Goal: Task Accomplishment & Management: Manage account settings

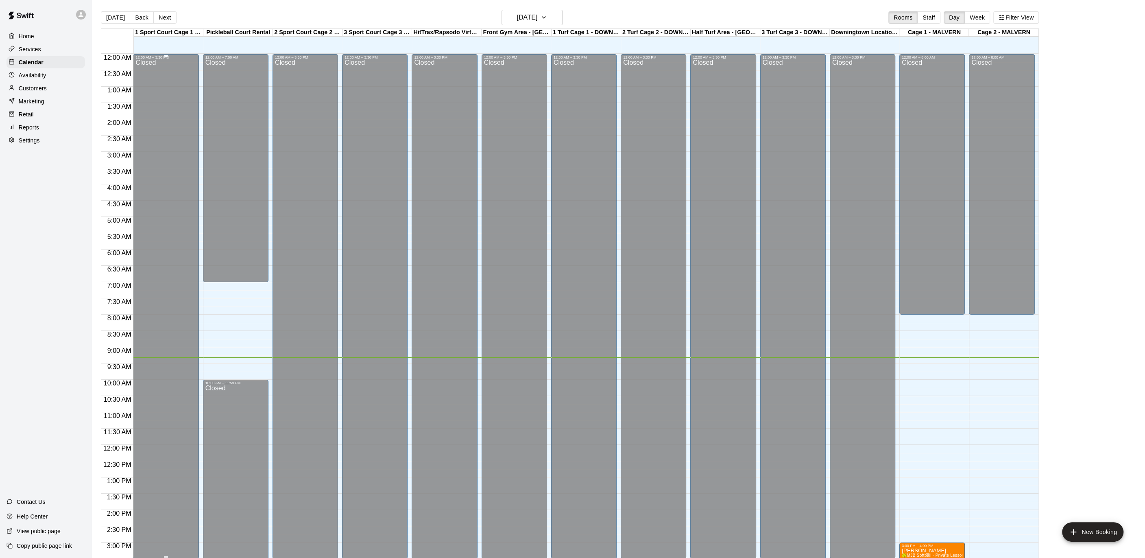
scroll to position [244, 0]
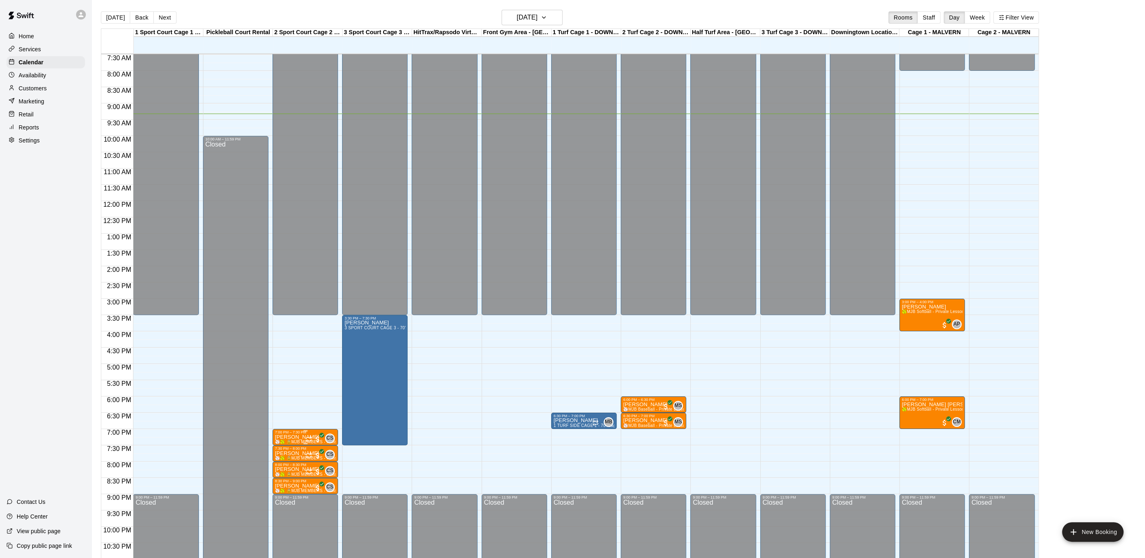
click at [303, 433] on div "7:00 PM – 7:30 PM" at bounding box center [305, 432] width 61 height 4
click at [281, 476] on icon "delete" at bounding box center [283, 476] width 6 height 7
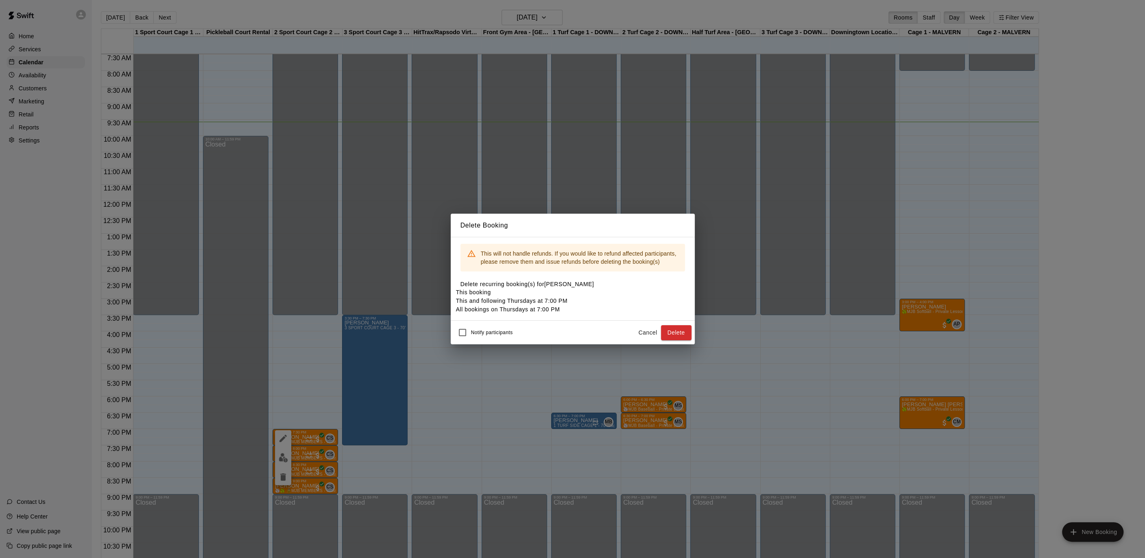
click at [688, 340] on button "Delete" at bounding box center [676, 332] width 31 height 15
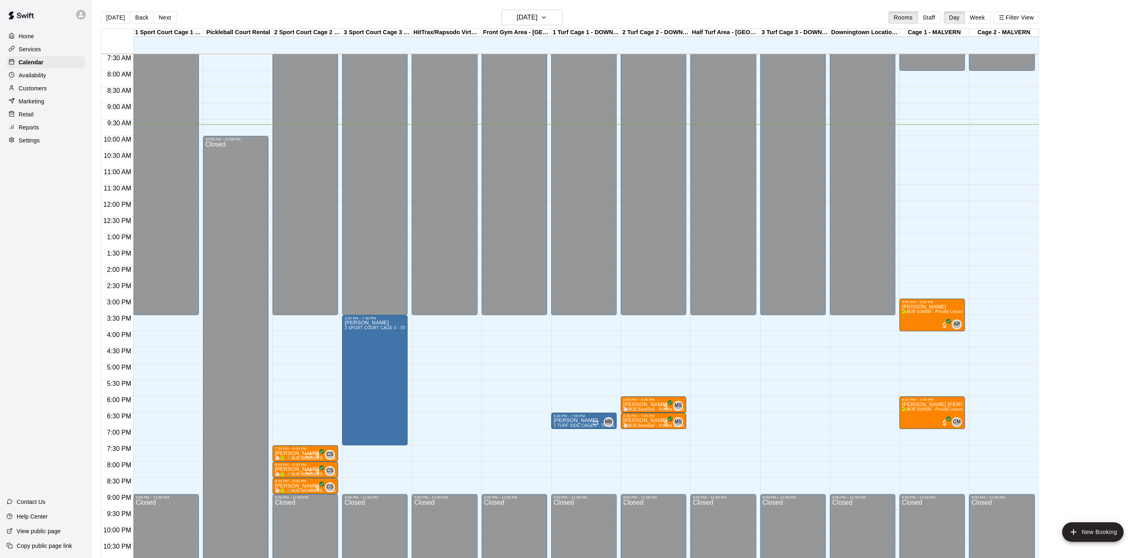
click at [15, 91] on div at bounding box center [14, 89] width 10 height 8
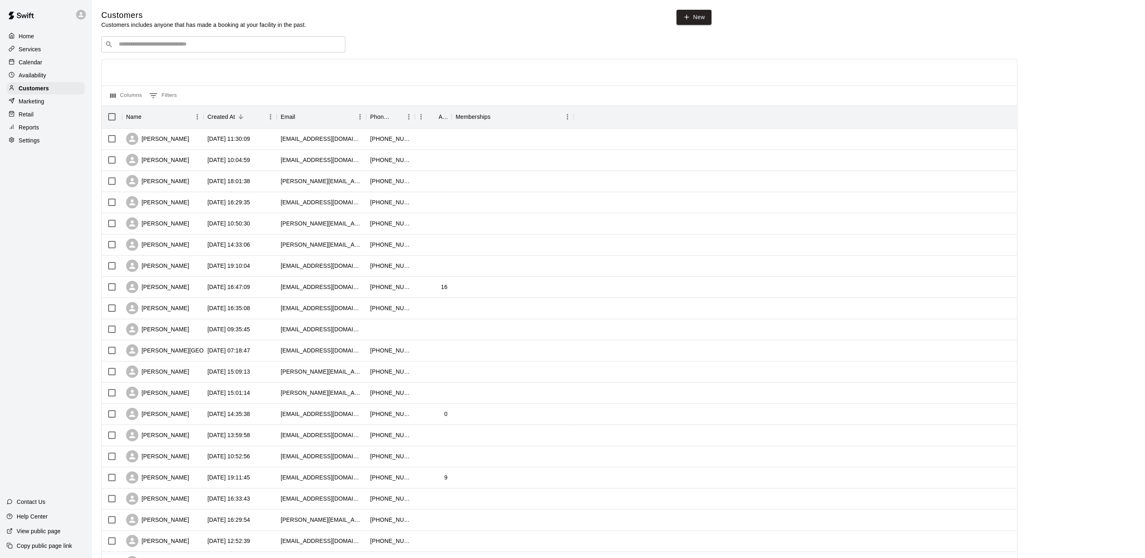
click at [174, 50] on div "​ ​" at bounding box center [223, 44] width 244 height 16
type input "******"
drag, startPoint x: 170, startPoint y: 118, endPoint x: 168, endPoint y: 123, distance: 5.1
click at [169, 120] on div "Name" at bounding box center [158, 116] width 65 height 23
click at [64, 71] on div "Availability" at bounding box center [46, 75] width 79 height 12
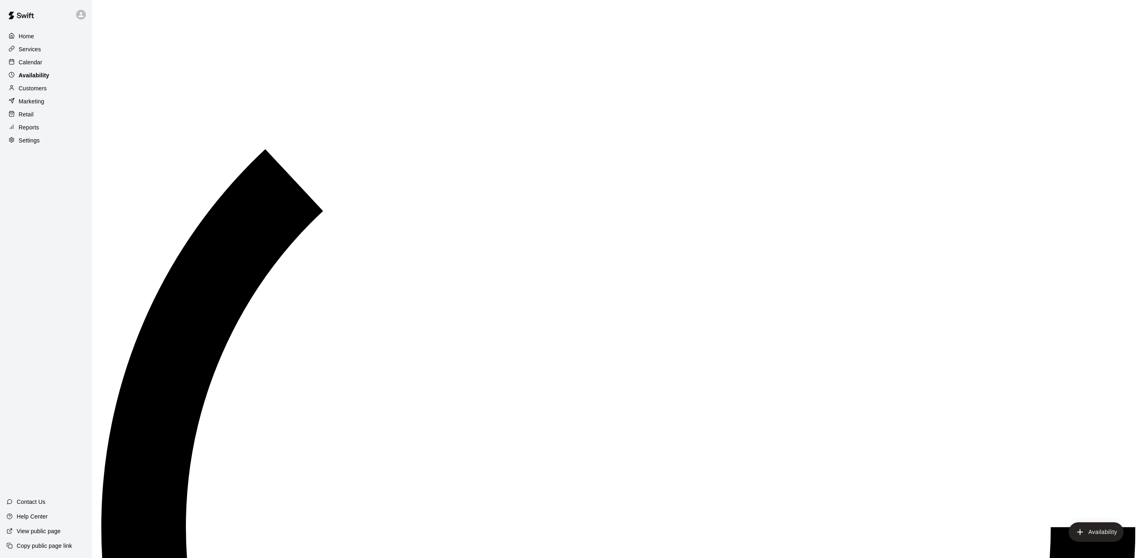
scroll to position [268, 0]
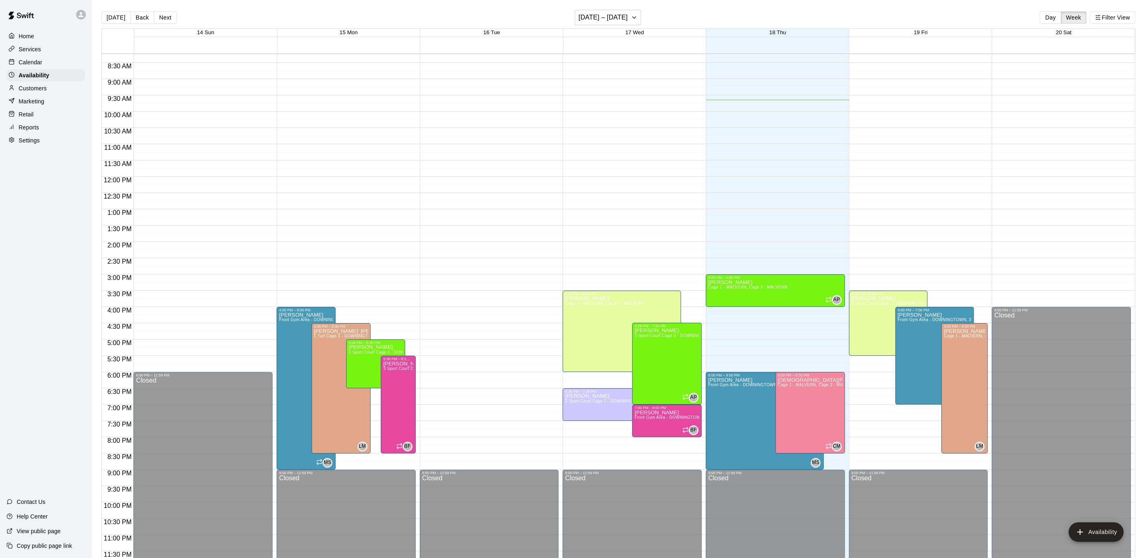
click at [54, 82] on div "Customers" at bounding box center [46, 88] width 79 height 12
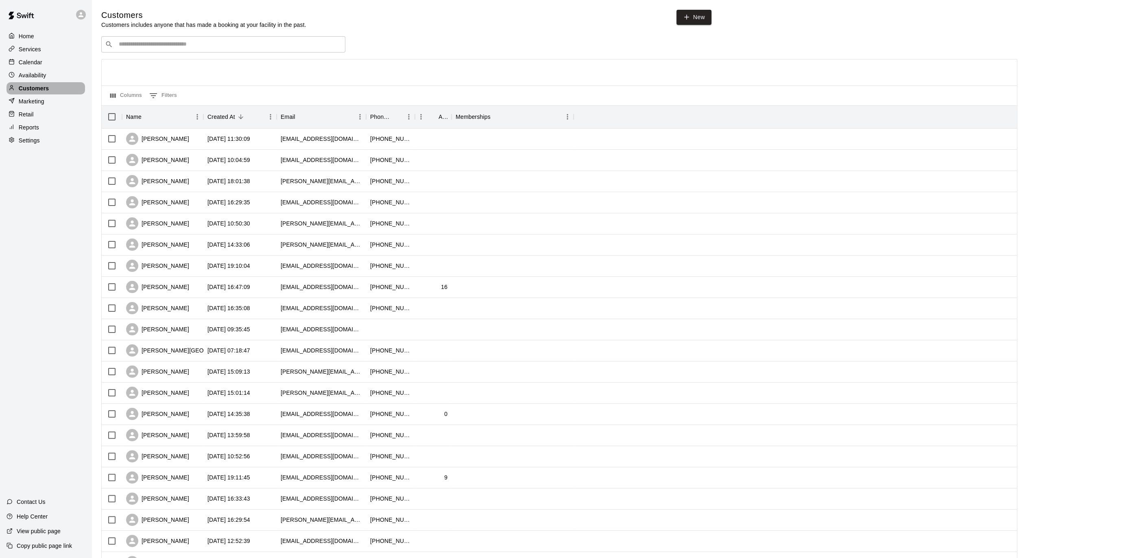
click at [54, 86] on div "Customers" at bounding box center [46, 88] width 79 height 12
click at [158, 50] on div "​ ​" at bounding box center [223, 44] width 244 height 16
type input "**"
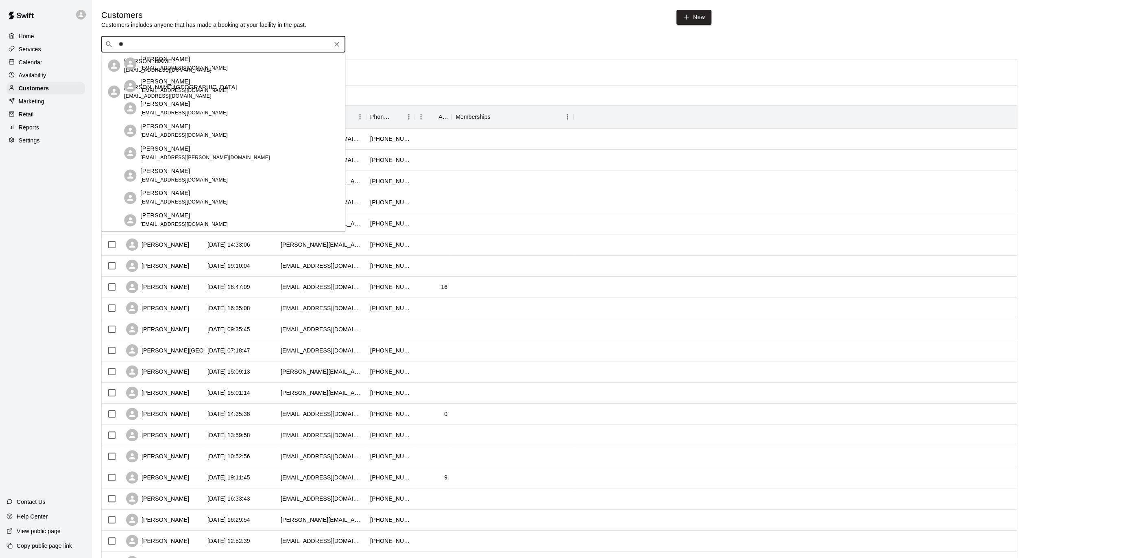
click at [181, 64] on div "[PERSON_NAME] [EMAIL_ADDRESS][DOMAIN_NAME]" at bounding box center [231, 65] width 215 height 17
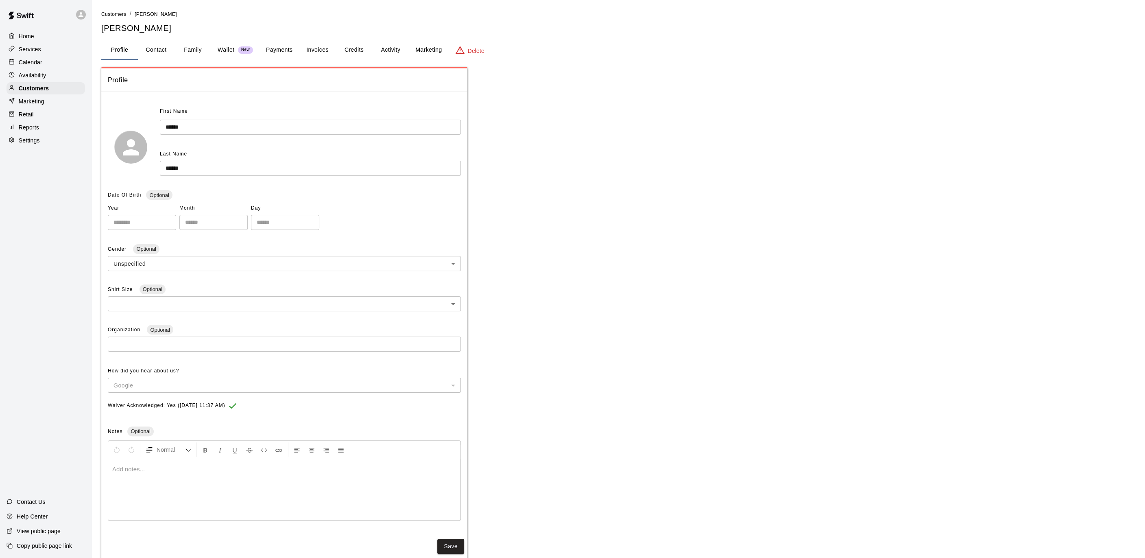
click at [201, 47] on button "Family" at bounding box center [192, 50] width 37 height 20
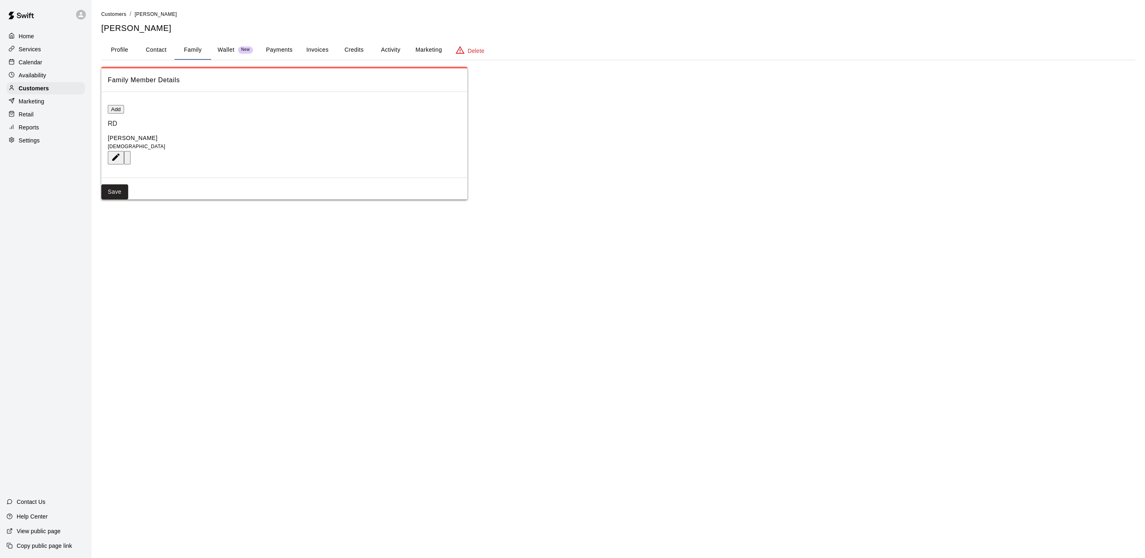
click at [36, 63] on p "Calendar" at bounding box center [31, 62] width 24 height 8
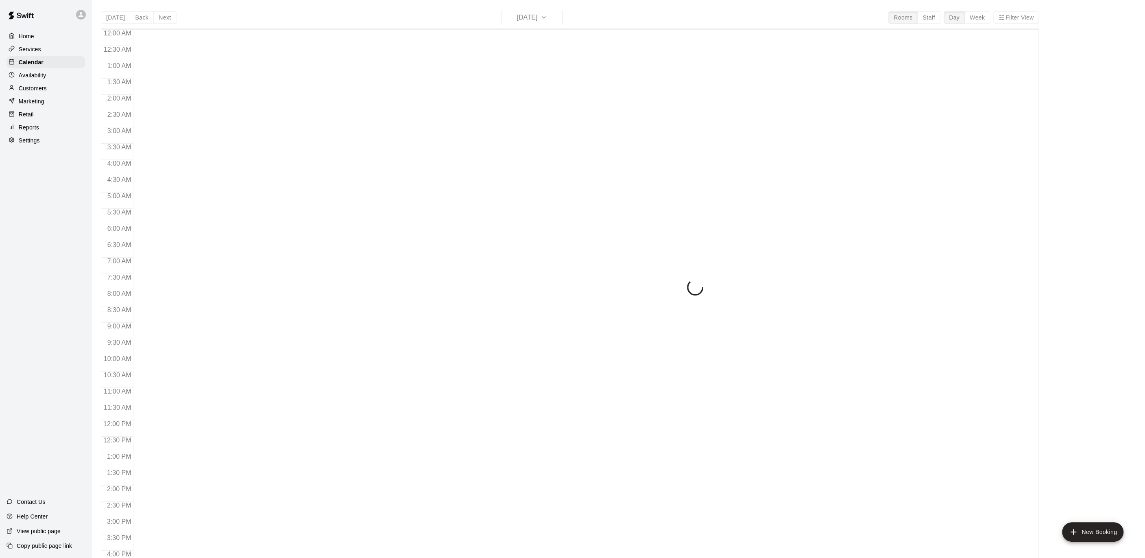
scroll to position [244, 0]
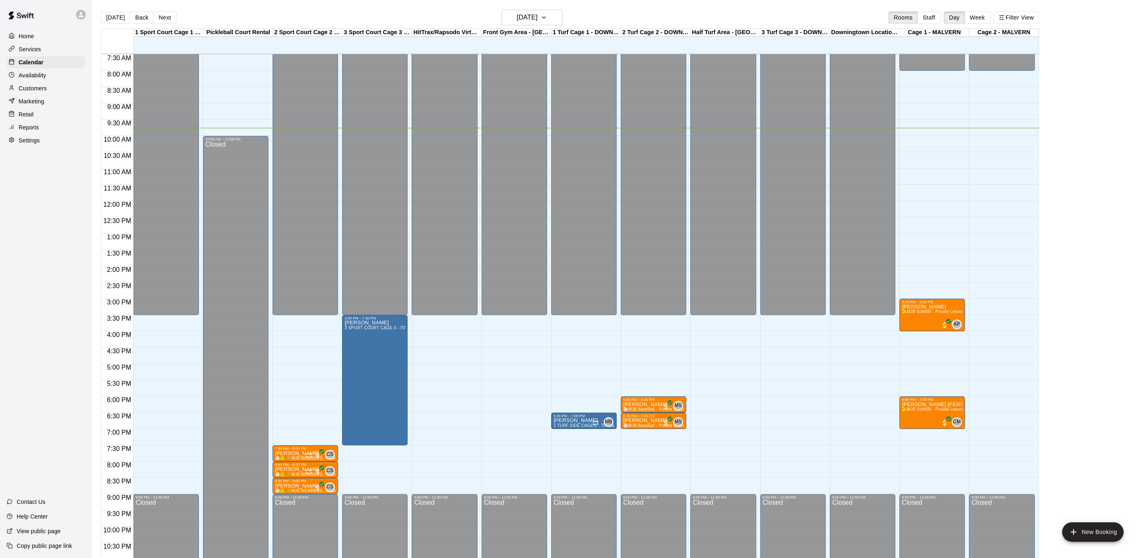
click at [48, 84] on div "Customers" at bounding box center [46, 88] width 79 height 12
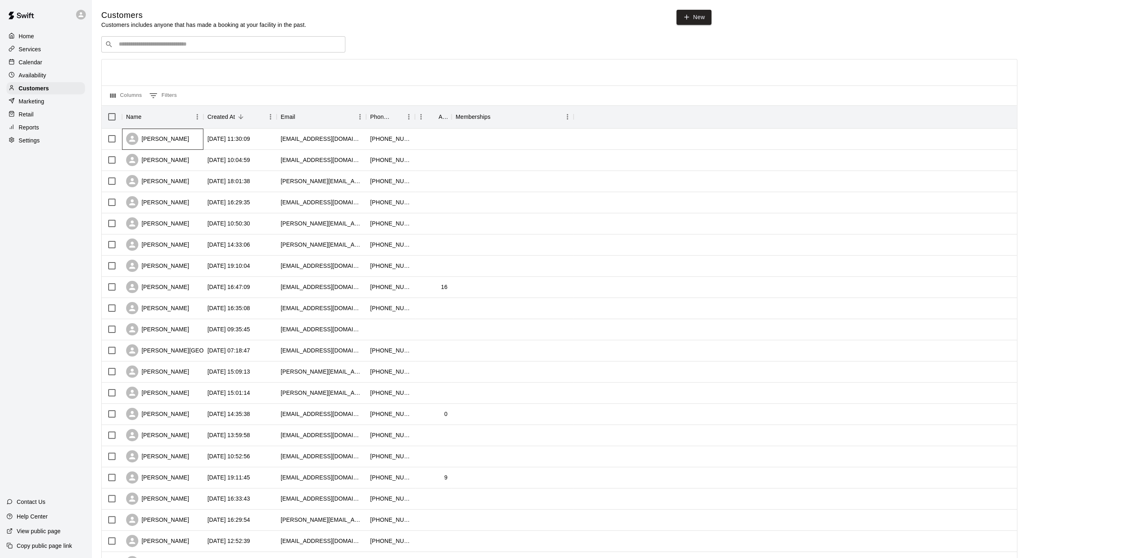
click at [174, 145] on div "[PERSON_NAME]" at bounding box center [162, 139] width 81 height 21
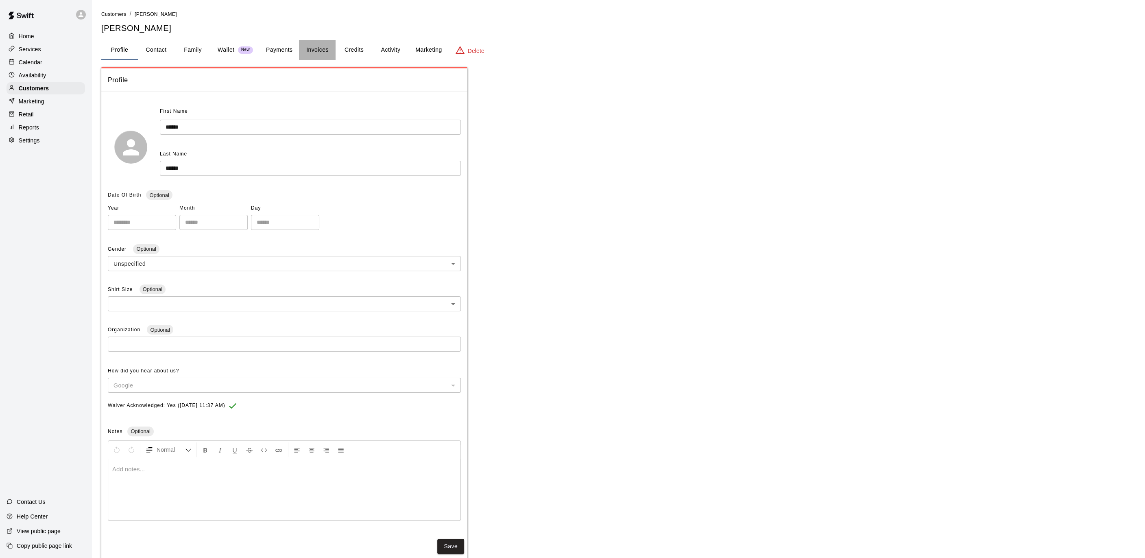
click at [327, 48] on button "Invoices" at bounding box center [317, 50] width 37 height 20
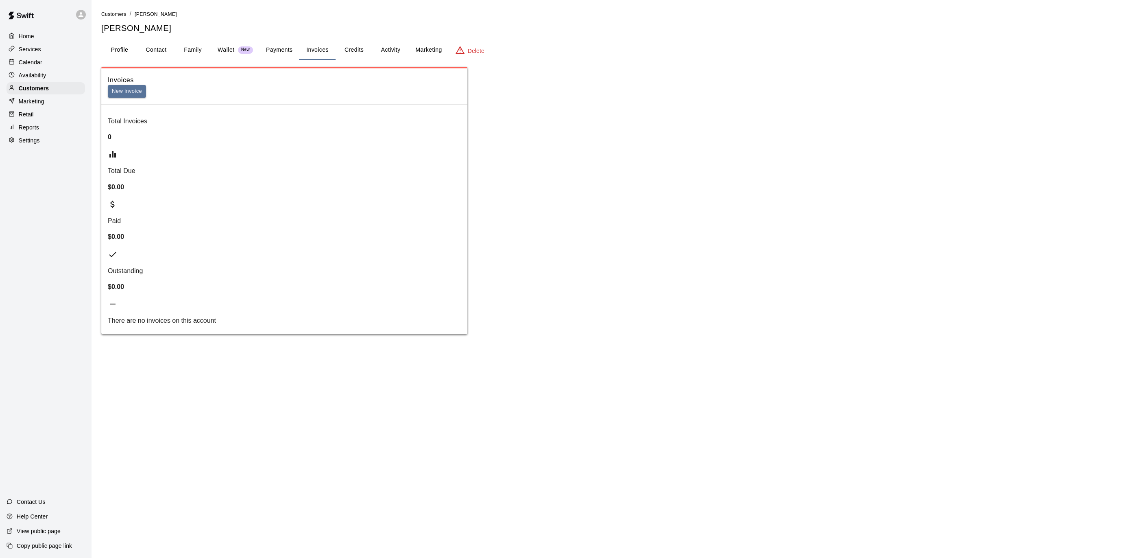
click at [368, 52] on button "Credits" at bounding box center [354, 50] width 37 height 20
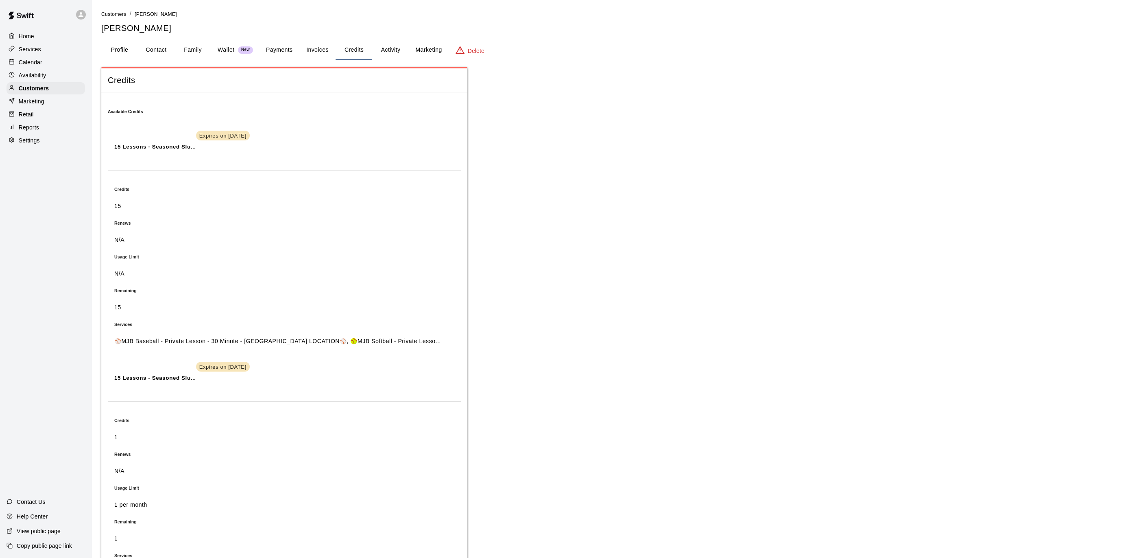
click at [48, 49] on div "Services" at bounding box center [46, 49] width 79 height 12
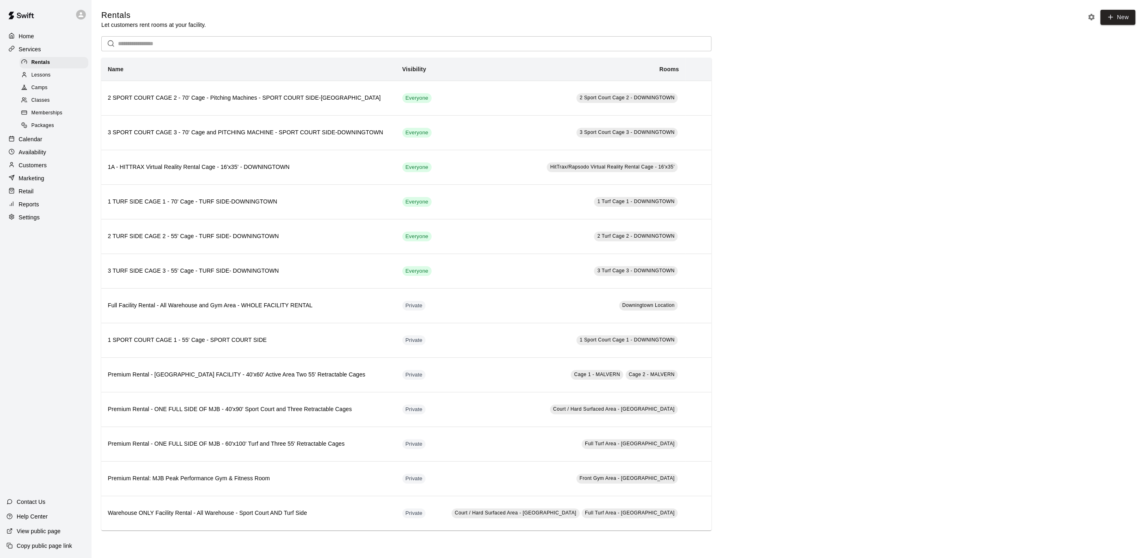
click at [52, 97] on div "Classes" at bounding box center [54, 100] width 69 height 11
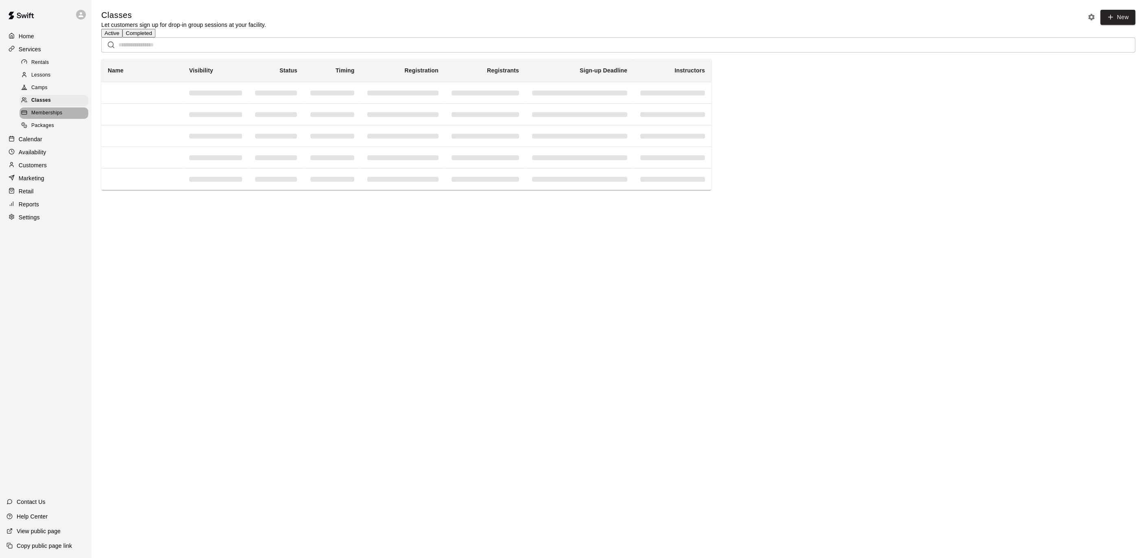
click at [63, 109] on div "Memberships" at bounding box center [54, 112] width 69 height 11
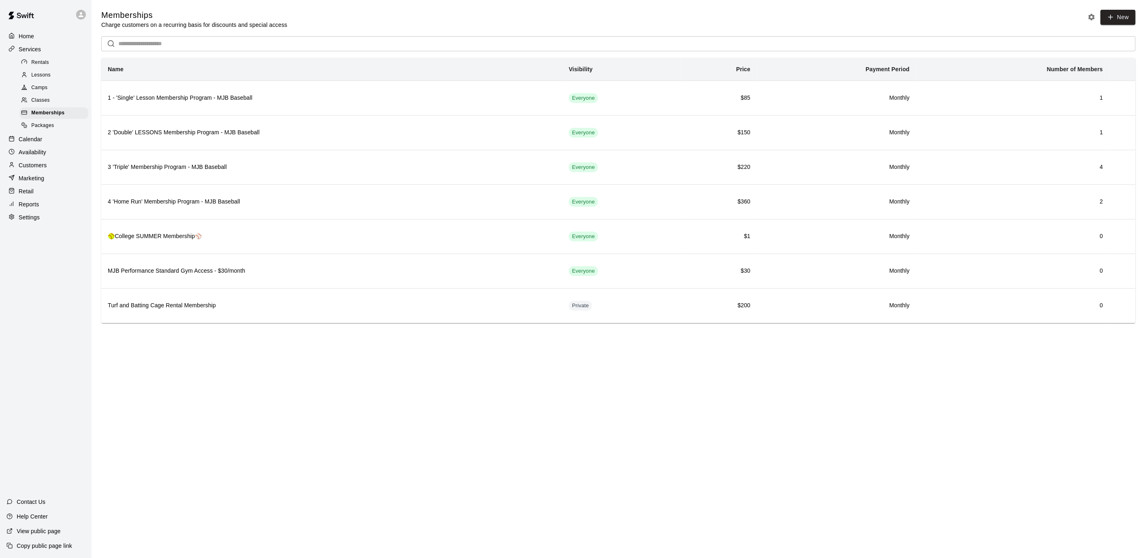
click at [48, 126] on span "Packages" at bounding box center [42, 126] width 23 height 8
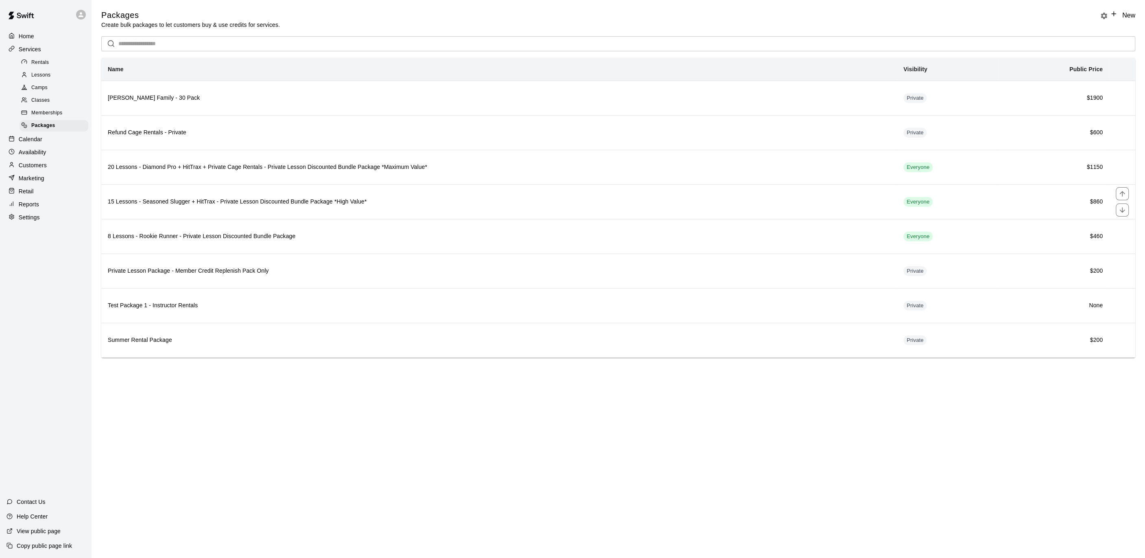
click at [250, 210] on th "15 Lessons - Seasoned Slugger + HitTrax - Private Lesson Discounted Bundle Pack…" at bounding box center [499, 201] width 796 height 35
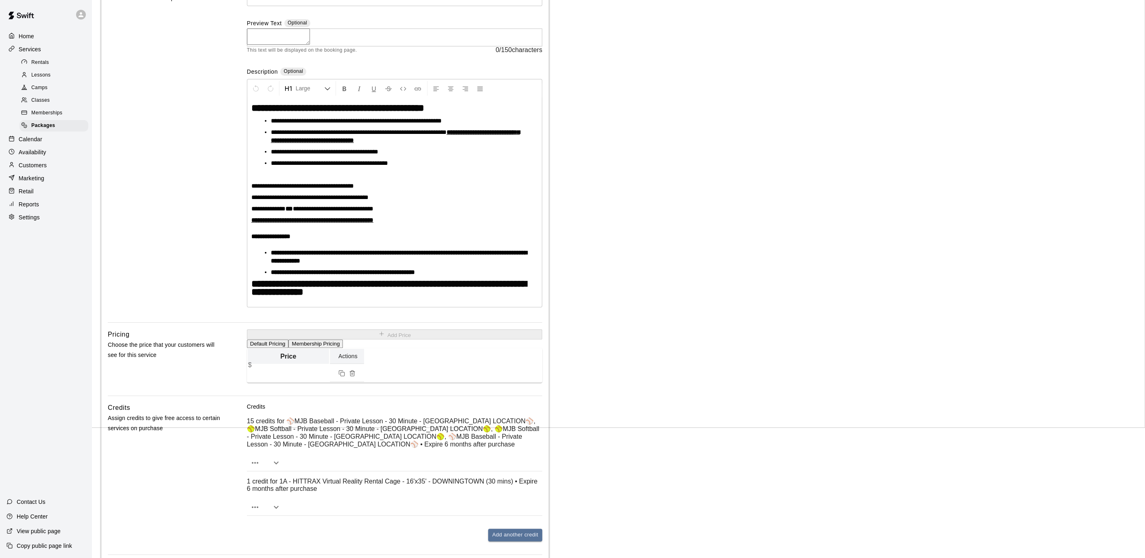
scroll to position [174, 0]
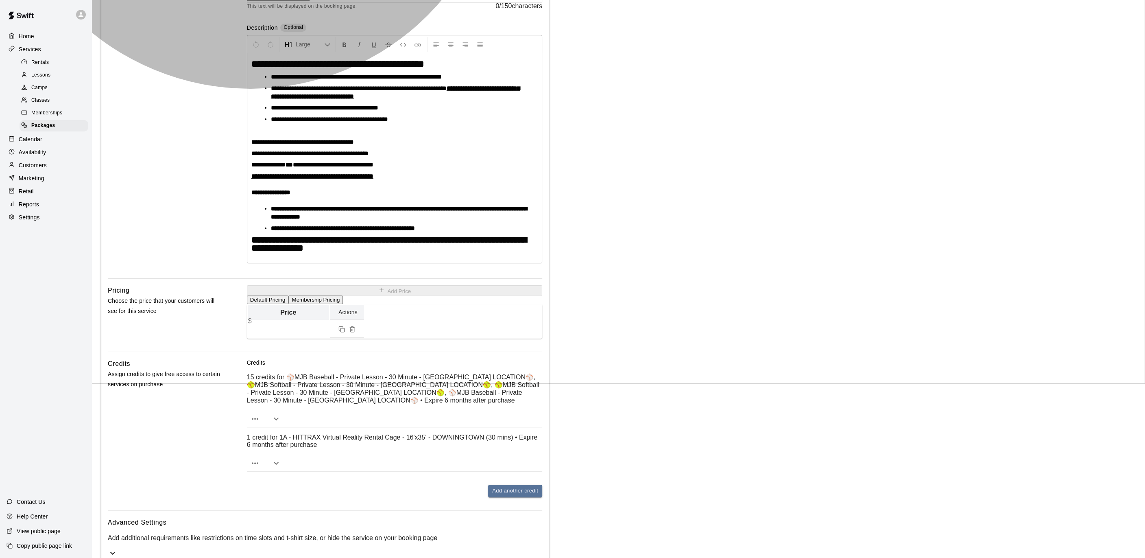
click at [358, 517] on h6 "Advanced Settings" at bounding box center [325, 522] width 434 height 11
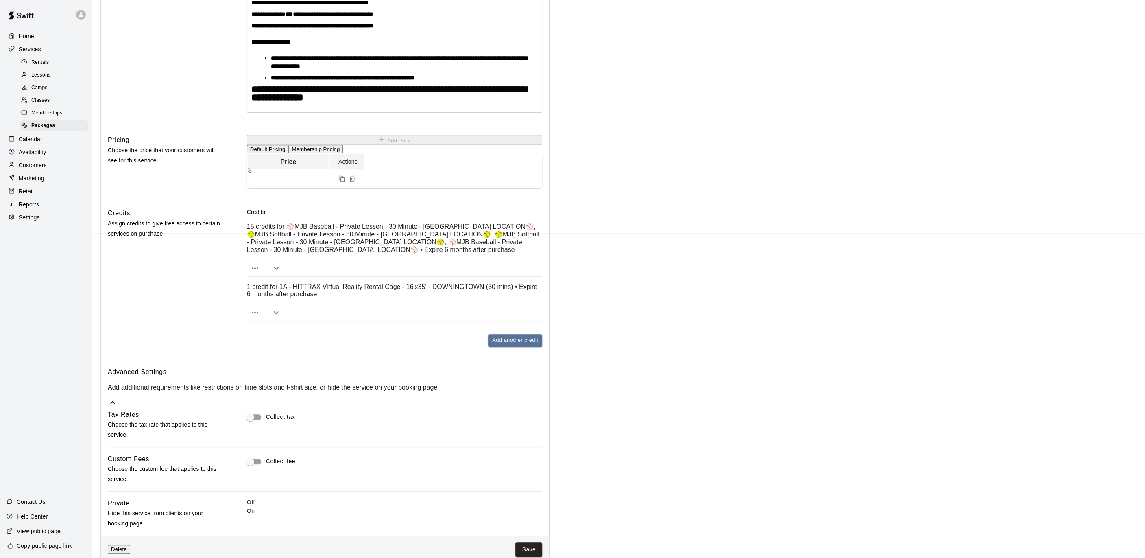
scroll to position [339, 0]
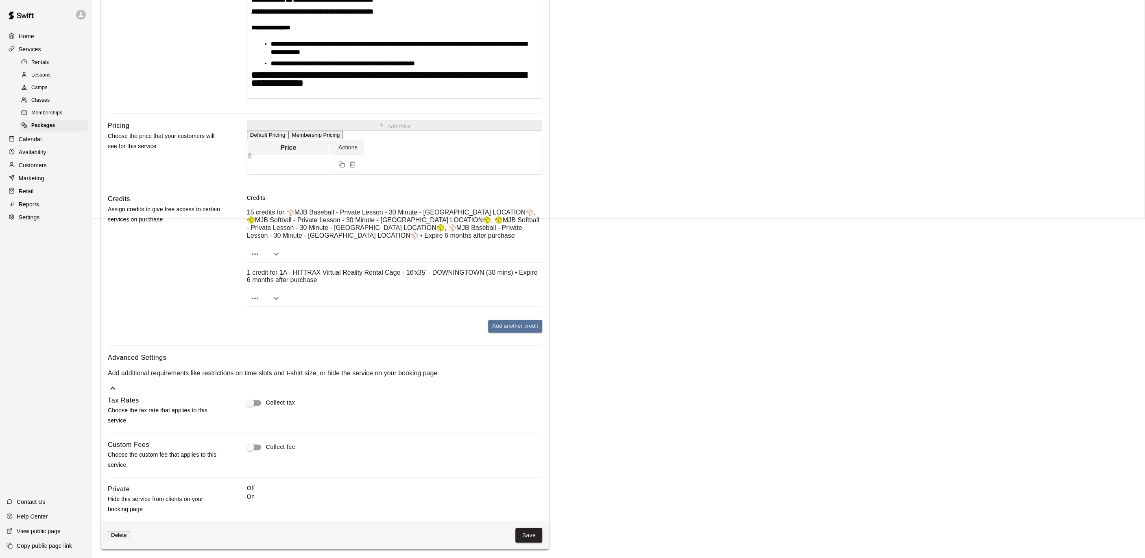
drag, startPoint x: 319, startPoint y: 348, endPoint x: 333, endPoint y: 337, distance: 17.3
click at [319, 352] on h6 "Advanced Settings" at bounding box center [325, 357] width 434 height 11
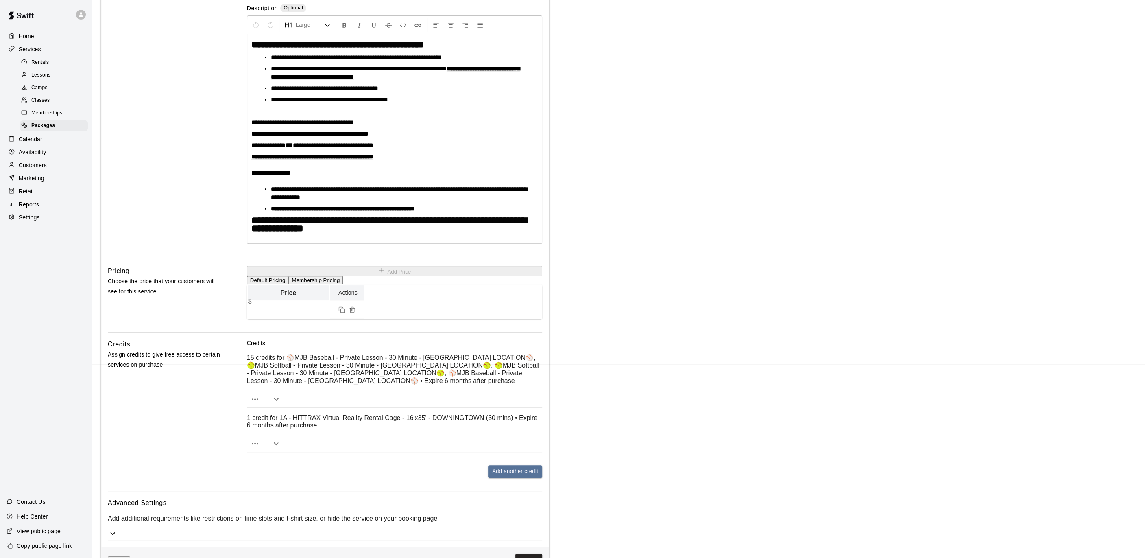
click at [313, 379] on p "15 credits for ⚾️MJB Baseball - Private Lesson - 30 Minute - [GEOGRAPHIC_DATA] …" at bounding box center [394, 368] width 295 height 31
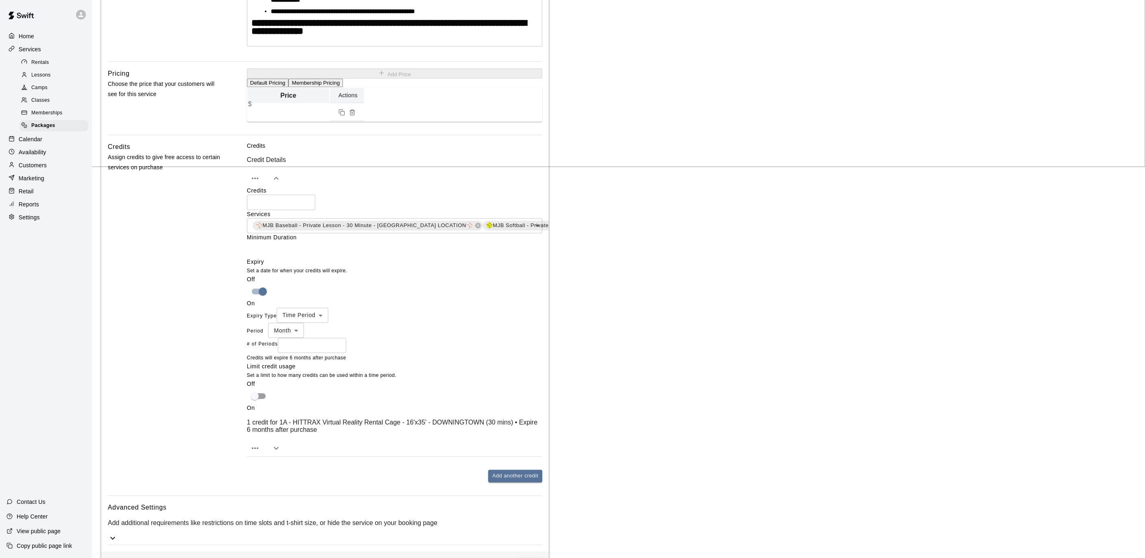
scroll to position [413, 0]
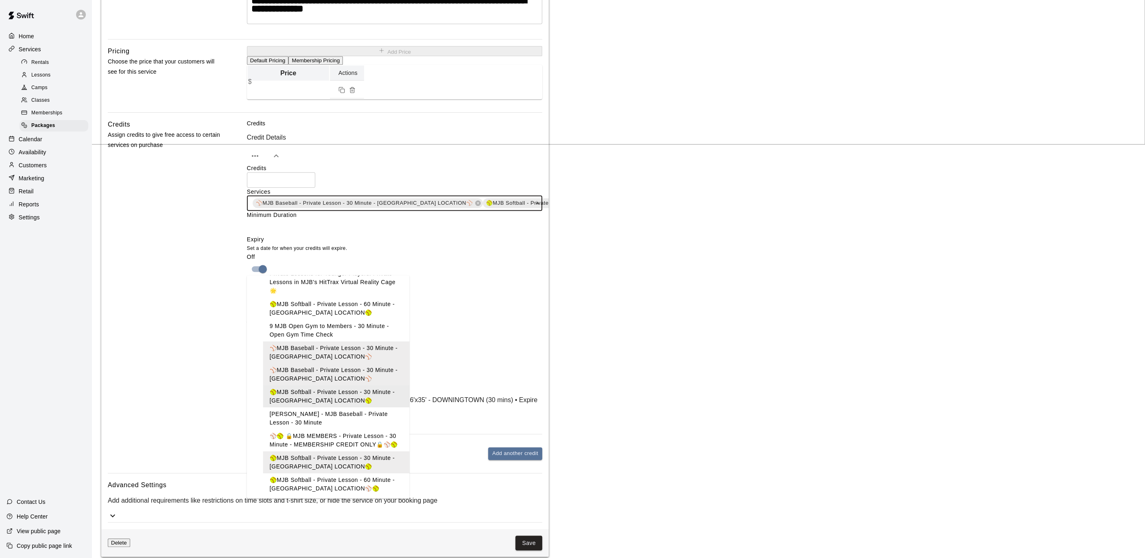
click at [719, 306] on main "**********" at bounding box center [618, 76] width 1034 height 960
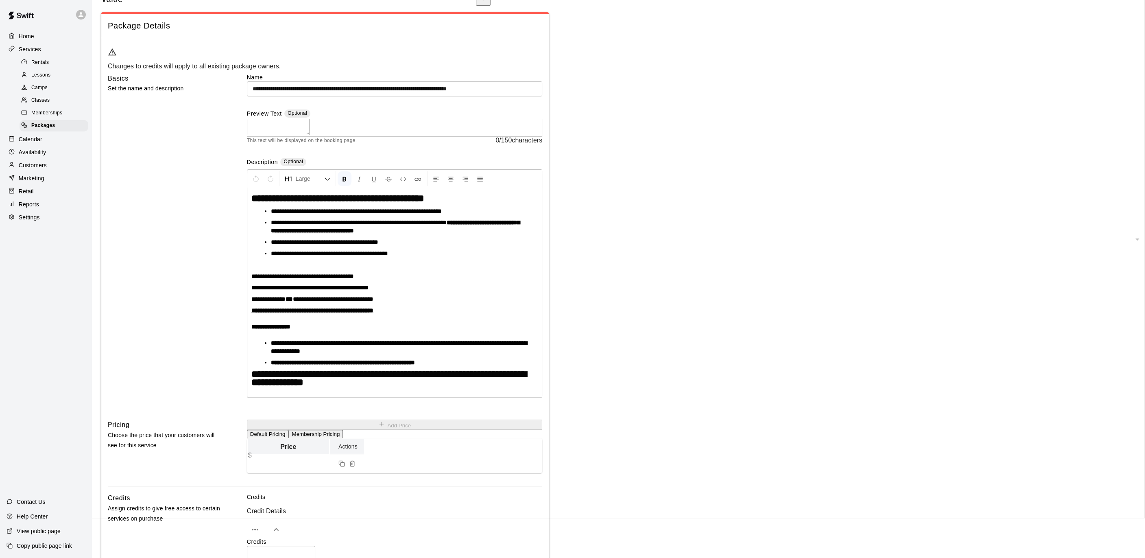
scroll to position [0, 0]
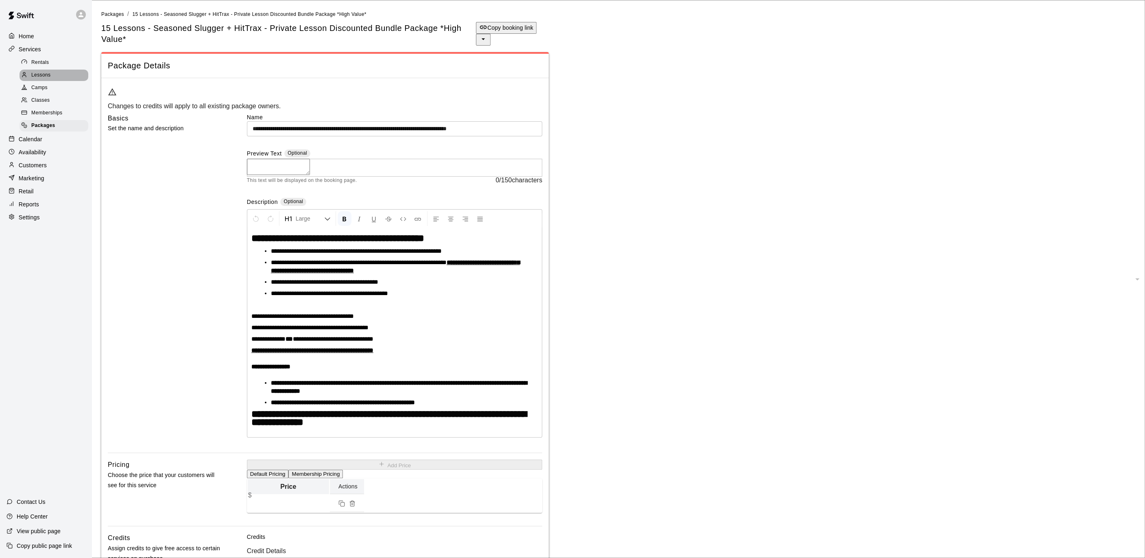
click at [54, 77] on div "Lessons" at bounding box center [54, 75] width 69 height 11
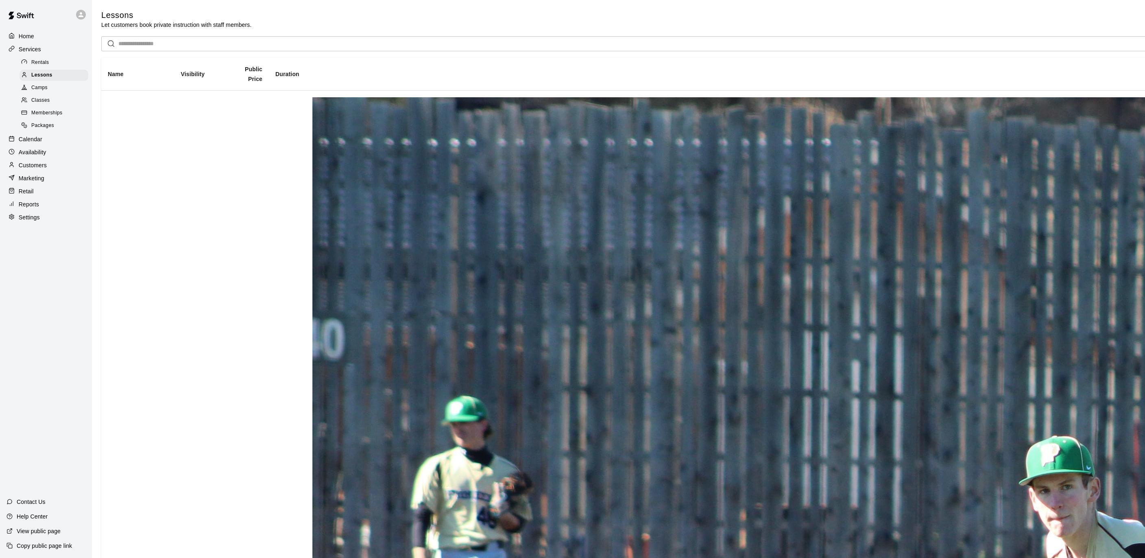
click at [46, 142] on div "Calendar" at bounding box center [46, 139] width 79 height 12
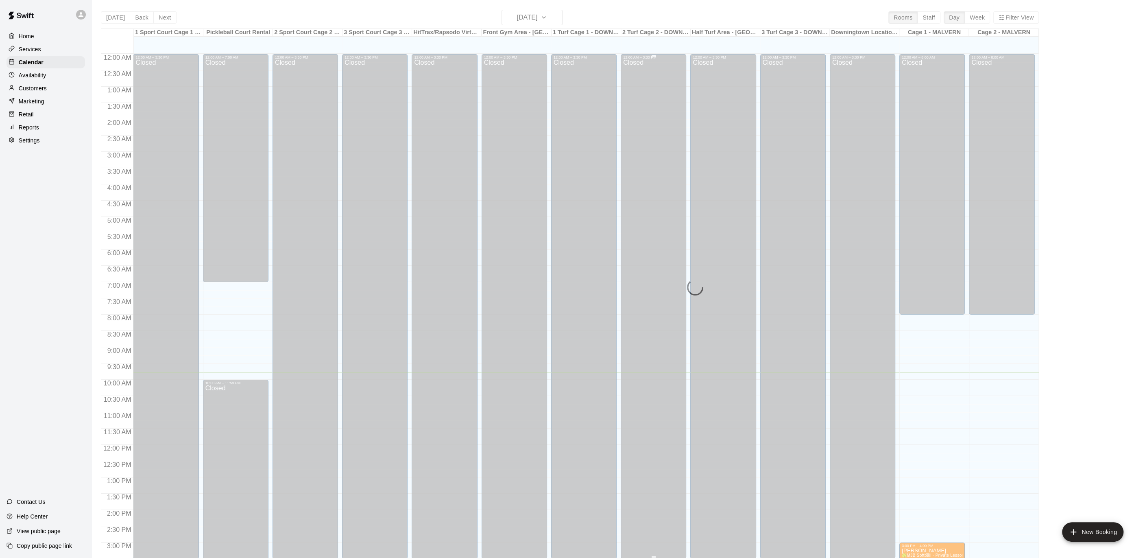
scroll to position [244, 0]
